Goal: Task Accomplishment & Management: Manage account settings

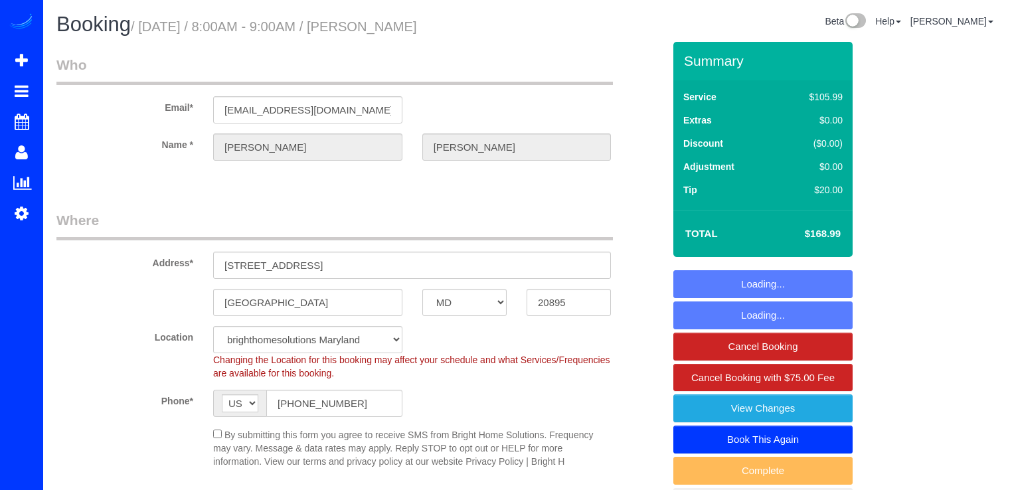
select select "MD"
select select "1"
select select "spot17"
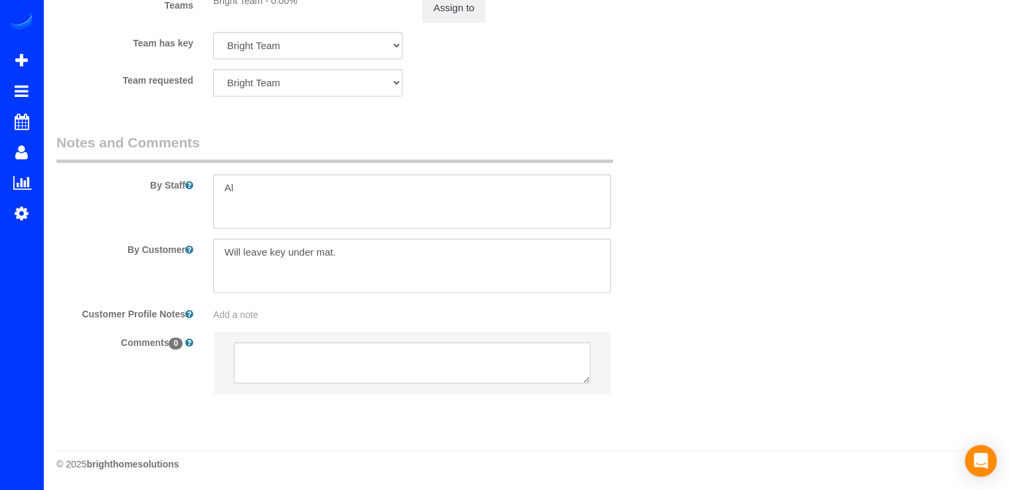
scroll to position [1826, 0]
click at [252, 191] on textarea at bounding box center [412, 201] width 398 height 54
click at [294, 193] on textarea at bounding box center [412, 201] width 398 height 54
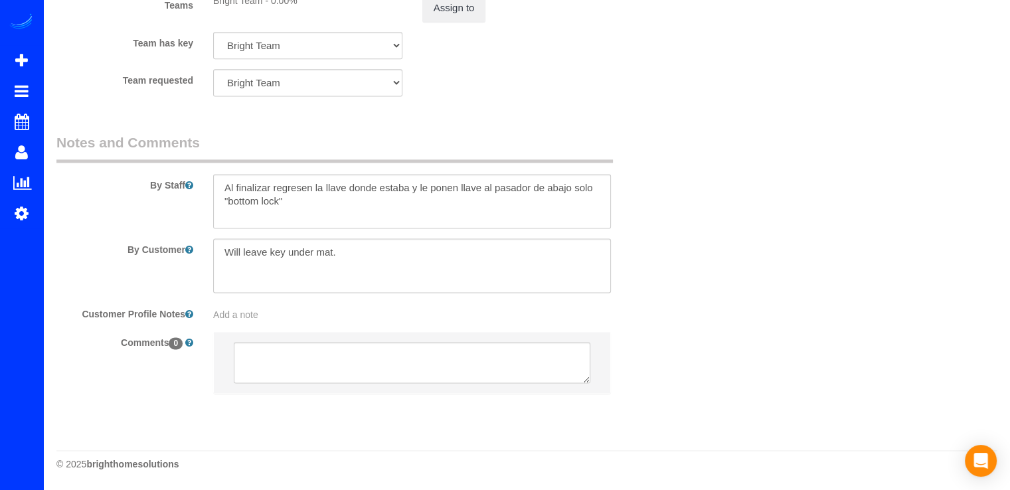
click at [592, 187] on textarea at bounding box center [412, 201] width 398 height 54
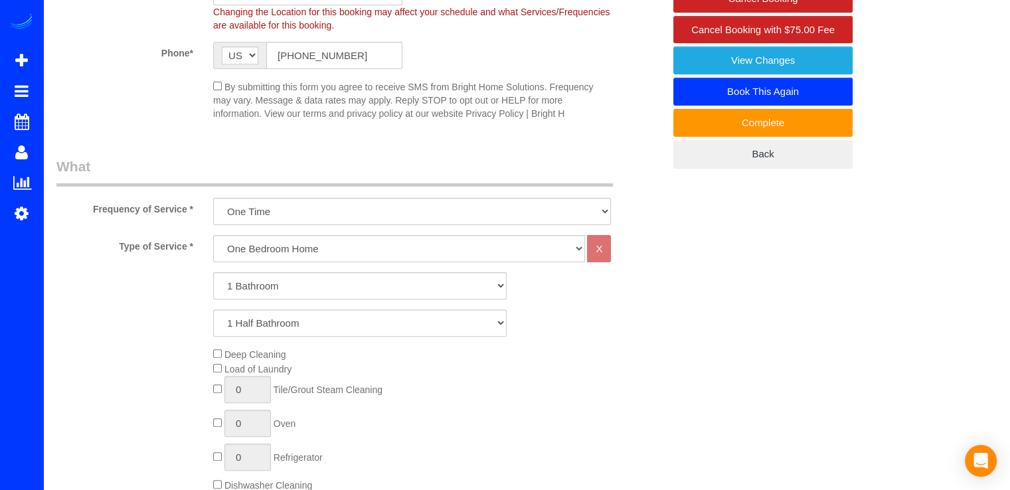
scroll to position [165, 0]
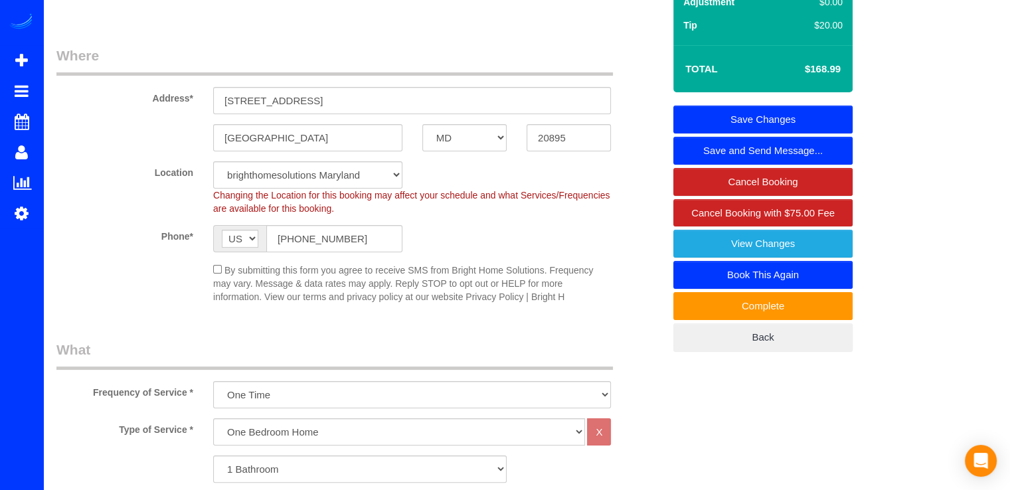
type textarea "Al finalizar regresen la llave donde estaba y le ponen llave al pasador de abaj…"
click at [785, 118] on link "Save Changes" at bounding box center [763, 120] width 179 height 28
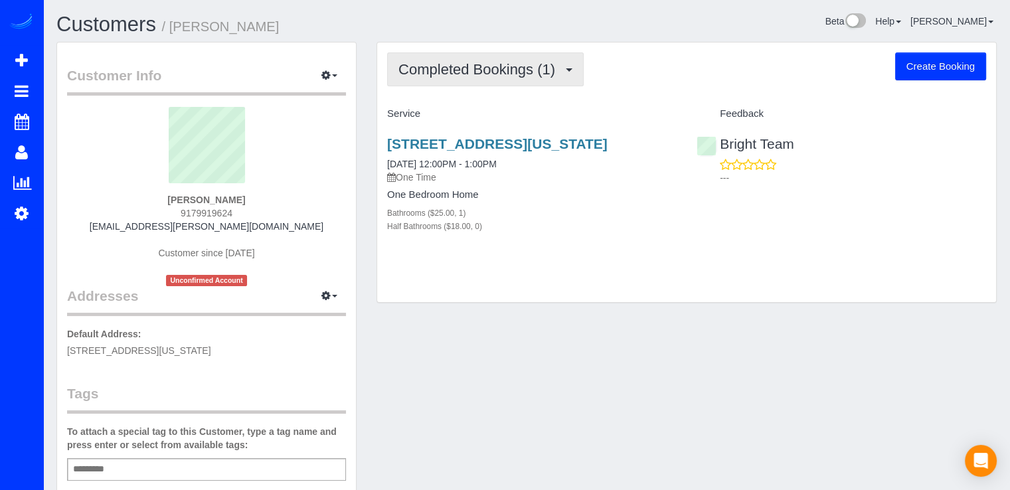
drag, startPoint x: 430, startPoint y: 72, endPoint x: 410, endPoint y: 70, distance: 20.7
click at [408, 70] on span "Completed Bookings (1)" at bounding box center [480, 69] width 163 height 17
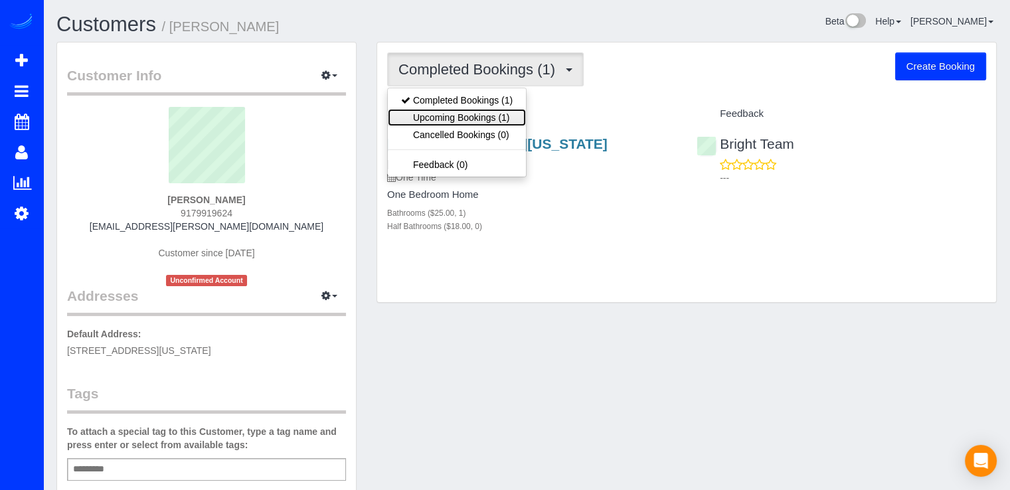
click at [413, 114] on link "Upcoming Bookings (1)" at bounding box center [457, 117] width 138 height 17
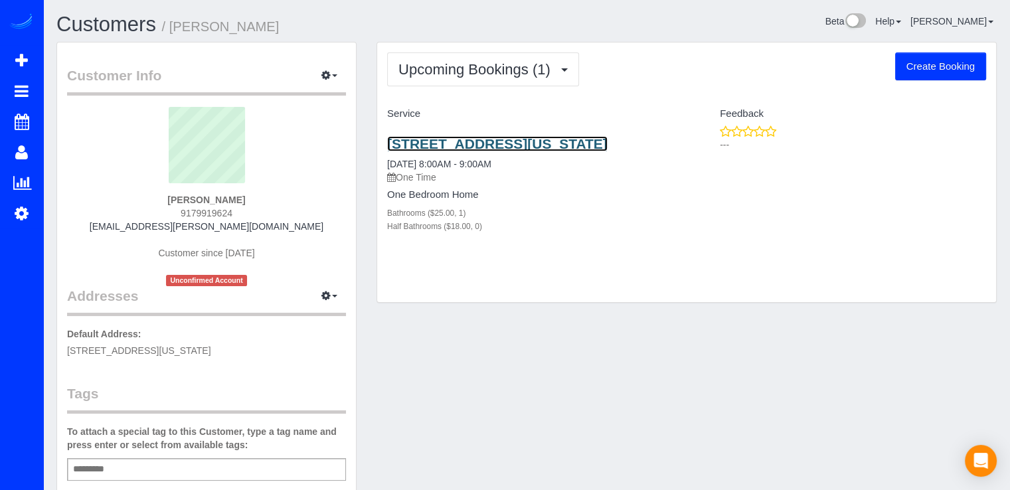
click at [472, 142] on link "3401 38th St Nw, Apt 220, Washington, DC 20016" at bounding box center [497, 143] width 221 height 15
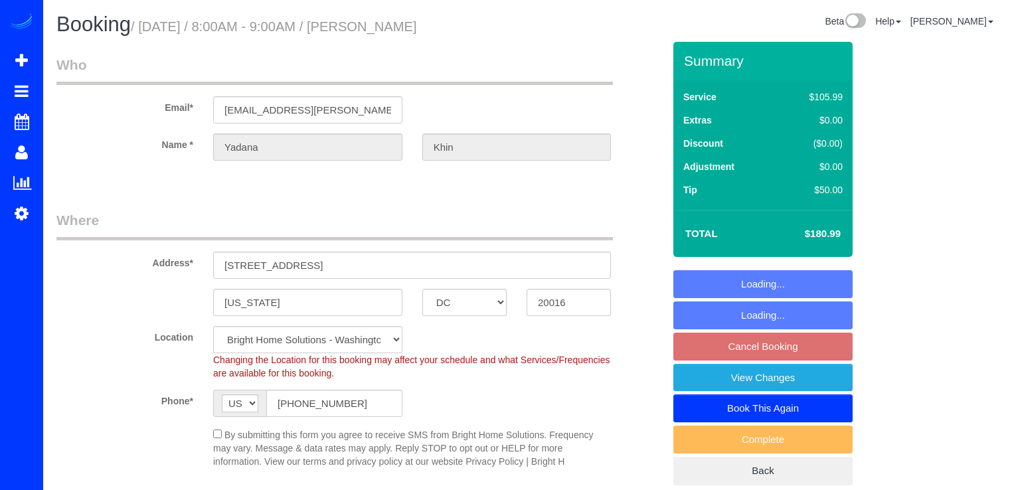
select select "DC"
select select "string:fspay-31f507e7-f446-402c-bd89-830baaebbda4"
select select "spot1"
